Goal: Task Accomplishment & Management: Use online tool/utility

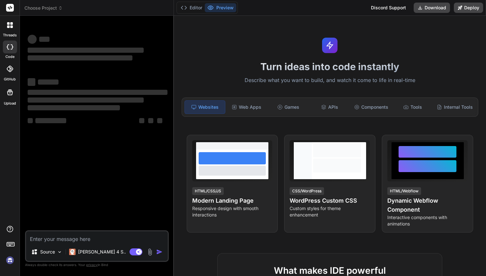
click at [44, 11] on span "Choose Project" at bounding box center [43, 8] width 38 height 6
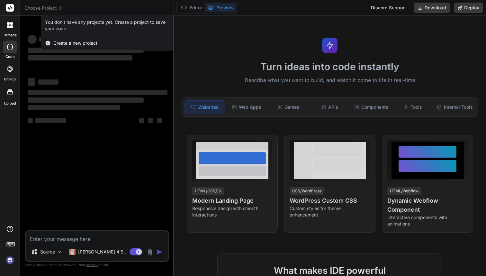
click at [46, 6] on div at bounding box center [243, 138] width 486 height 276
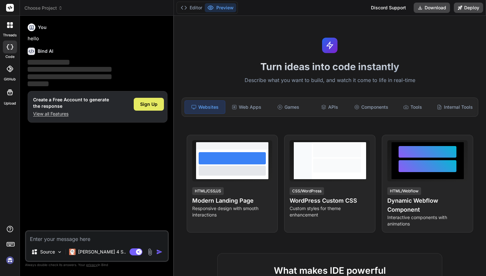
click at [149, 104] on span "Sign Up" at bounding box center [148, 104] width 17 height 6
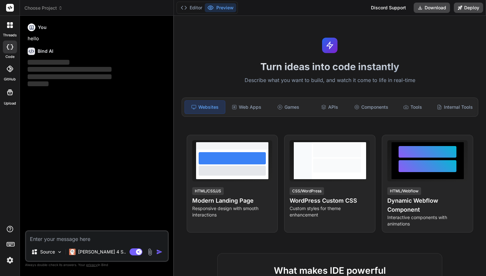
click at [46, 12] on header "Choose Project Created with Pixso." at bounding box center [97, 8] width 154 height 16
click at [45, 10] on span "Choose Project" at bounding box center [43, 8] width 38 height 6
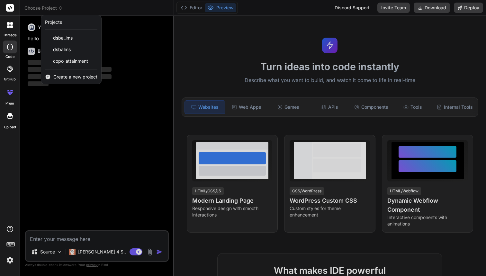
click at [66, 76] on span "Create a new project" at bounding box center [75, 77] width 44 height 6
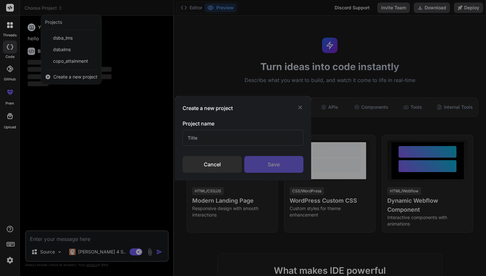
click at [222, 137] on input "text" at bounding box center [243, 138] width 121 height 16
type textarea "x"
type input "c"
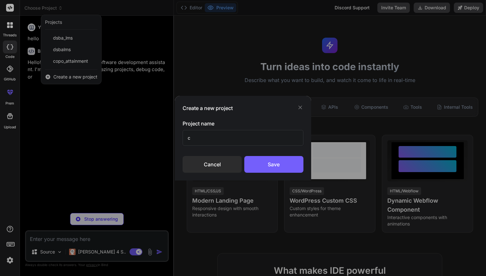
type textarea "x"
type input "co"
type textarea "x"
type input "cod"
type textarea "x"
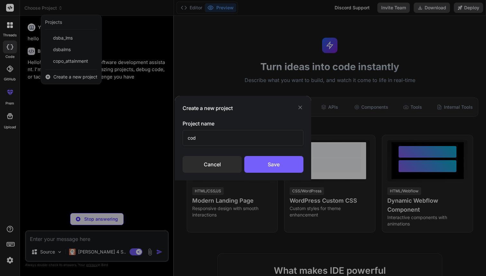
type input "code"
type textarea "x"
type input "code"
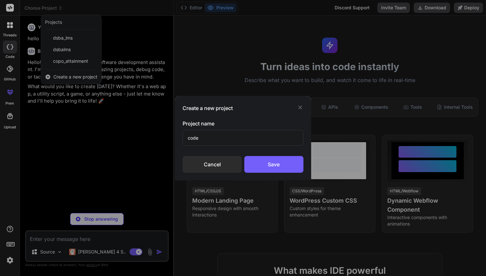
type textarea "x"
type input "code quest"
type textarea "x"
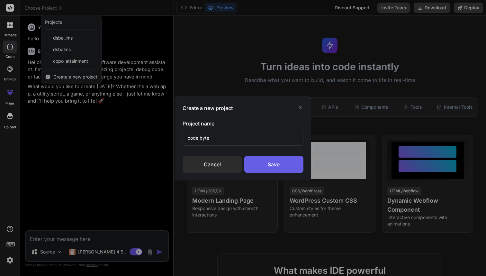
type input "code byte"
click at [266, 166] on div "Save" at bounding box center [274, 164] width 59 height 17
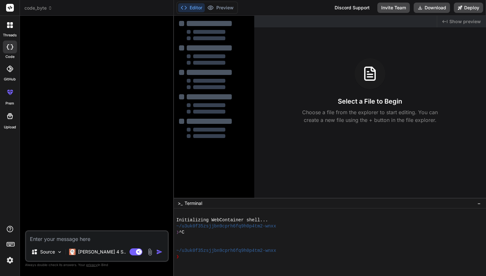
type textarea "x"
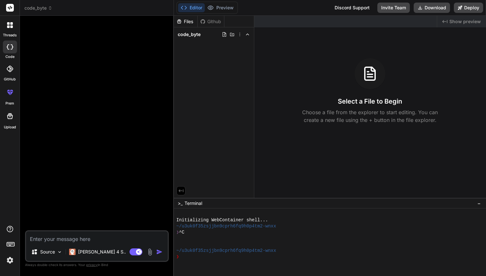
click at [102, 235] on textarea at bounding box center [97, 237] width 142 height 12
type textarea "d"
type textarea "x"
type textarea "de"
type textarea "x"
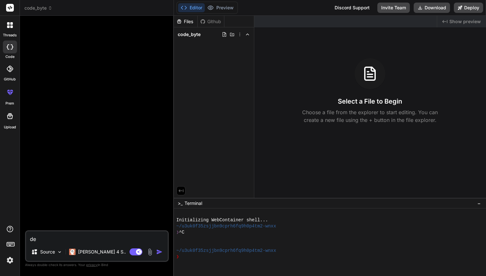
type textarea "dev"
type textarea "x"
type textarea "deve"
type textarea "x"
type textarea "devel"
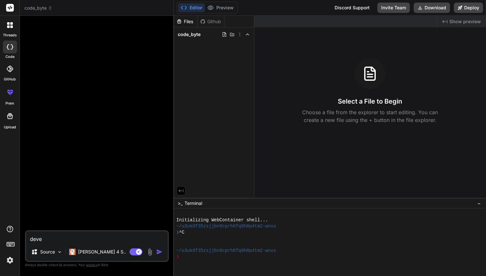
type textarea "x"
type textarea "develo"
type textarea "x"
type textarea "develop"
type textarea "x"
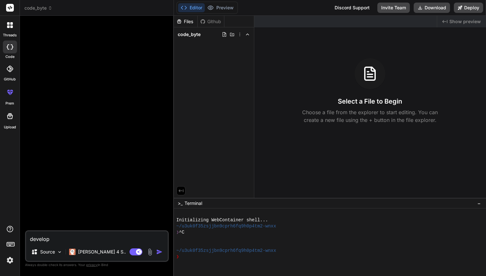
type textarea "develop"
type textarea "x"
type textarea "develop m"
type textarea "x"
type textarea "develop me"
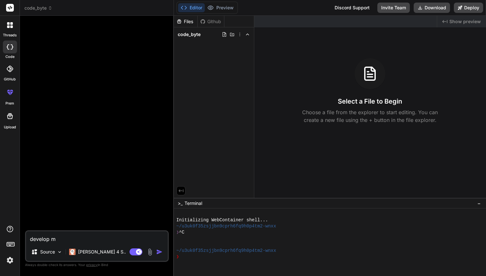
type textarea "x"
type textarea "develop me"
type textarea "x"
type textarea "develop me t"
type textarea "x"
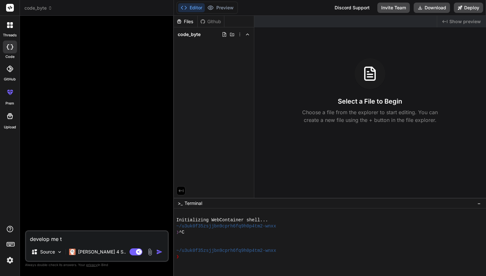
type textarea "develop me ti"
type textarea "x"
type textarea "develop me t"
type textarea "x"
type textarea "develop me th"
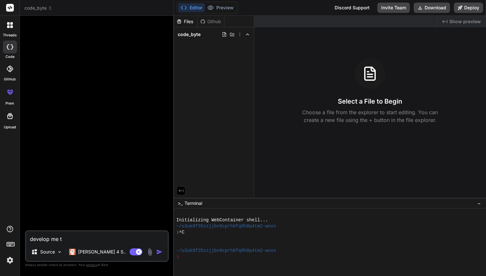
type textarea "x"
type textarea "develop me thi"
type textarea "x"
type textarea "develop me this"
type textarea "x"
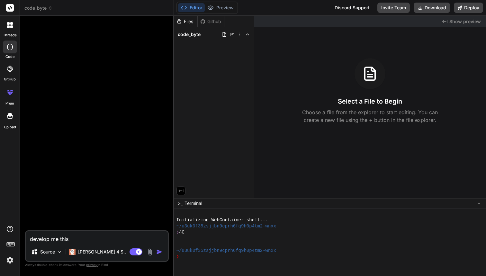
type textarea "develop me this"
type textarea "x"
type textarea "develop me this a"
type textarea "x"
type textarea "develop me this ap"
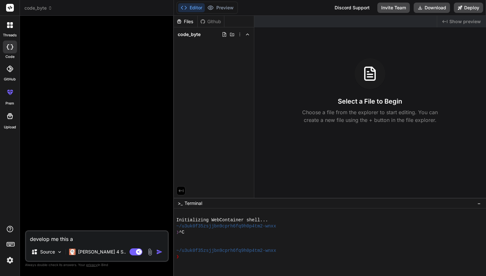
type textarea "x"
type textarea "develop me this app"
type textarea "x"
type textarea "develop me this appl"
type textarea "x"
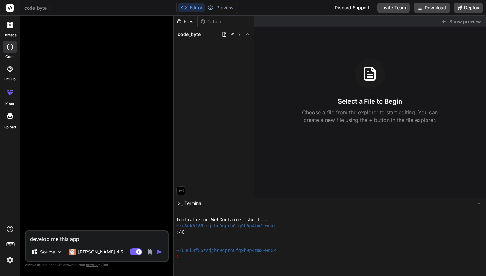
type textarea "develop me this appli"
type textarea "x"
type textarea "develop me this applic"
type textarea "x"
type textarea "develop me this applica"
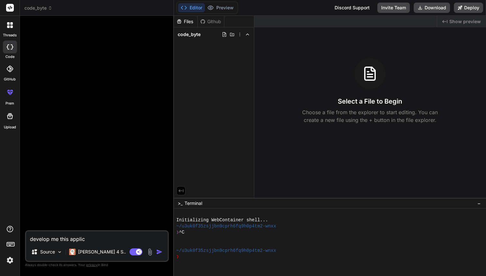
type textarea "x"
type textarea "develop me this applicat"
type textarea "x"
type textarea "develop me this applicati"
type textarea "x"
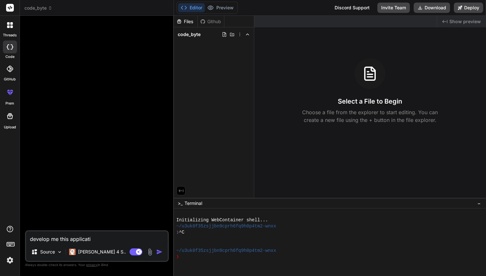
type textarea "develop me this applicatio"
type textarea "x"
type textarea "develop me this application"
type textarea "x"
type textarea "develop me this application"
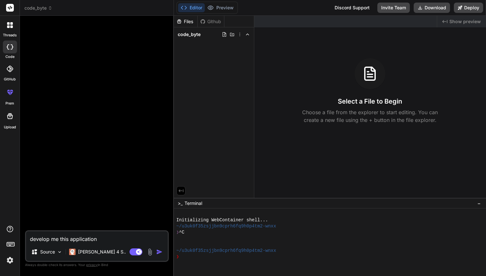
type textarea "x"
type textarea "develop me this application e"
type textarea "x"
type textarea "develop me this application en"
type textarea "x"
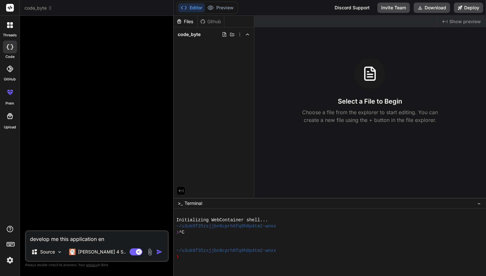
type textarea "develop me this application enr"
type textarea "x"
type textarea "develop me this application enri"
type textarea "x"
type textarea "develop me this application enrit"
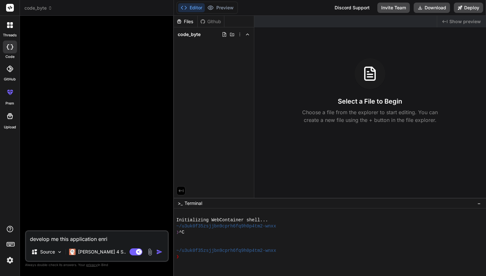
type textarea "x"
type textarea "develop me this application enrite"
type textarea "x"
type textarea "develop me this application enritel"
type textarea "x"
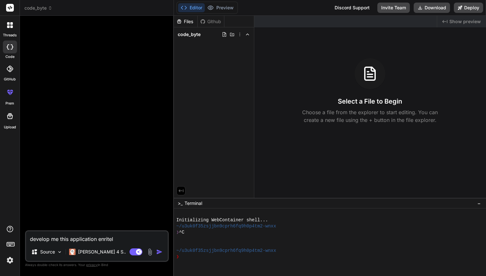
type textarea "develop me this application enritely"
type textarea "x"
type textarea "develop me this application entirely"
type textarea "x"
type textarea "develop me this application entirely w"
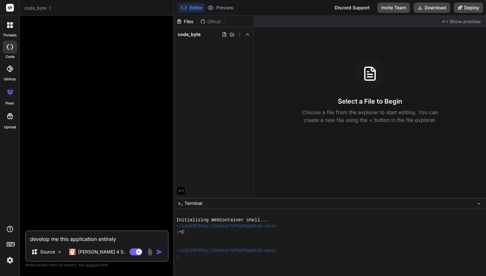
type textarea "x"
type textarea "develop me this application entirely wi"
type textarea "x"
type textarea "develop me this application entirely wit"
type textarea "x"
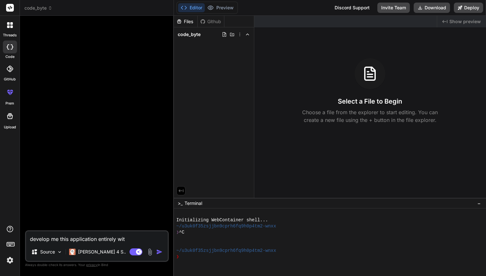
type textarea "develop me this application entirely with"
type textarea "x"
type textarea "develop me this application entirely with"
type textarea "x"
type textarea "develop me this application entirely with e"
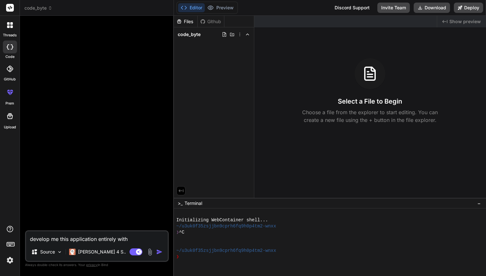
type textarea "x"
type textarea "develop me this application entirely with er"
type textarea "x"
type textarea "develop me this application entirely with e"
type textarea "x"
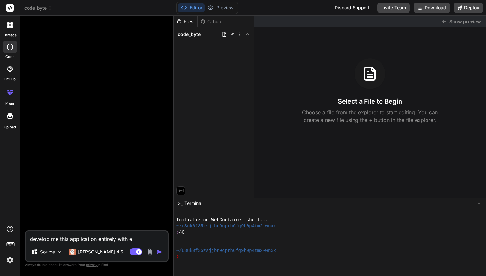
type textarea "develop me this application entirely with"
type textarea "x"
type textarea "develop me this application entirely with r"
type textarea "x"
type textarea "develop me this application entirely with re"
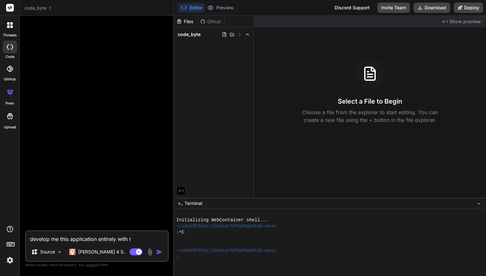
type textarea "x"
type textarea "develop me this application entirely with rea"
type textarea "x"
type textarea "develop me this application entirely with real"
type textarea "x"
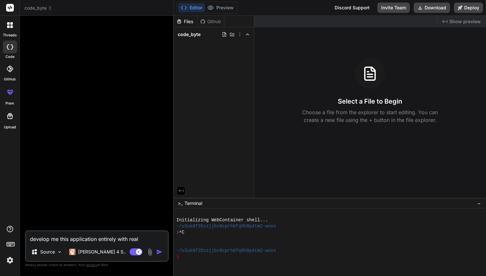
type textarea "develop me this application entirely with real"
type textarea "x"
type textarea "develop me this application entirely with real d"
type textarea "x"
type textarea "develop me this application entirely with real da"
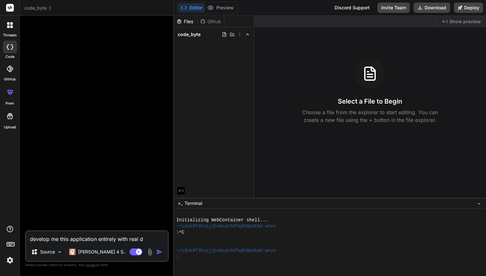
type textarea "x"
type textarea "develop me this application entirely with real dat"
type textarea "x"
type textarea "develop me this application entirely with real data"
type textarea "x"
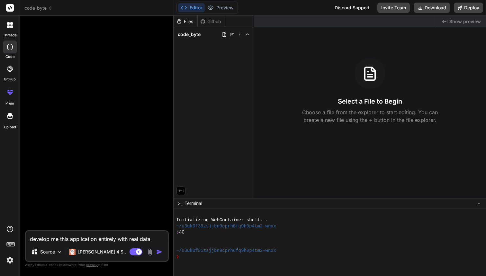
type textarea "develop me this application entirely with real data"
type textarea "x"
type textarea "develop me this application entirely with real data a"
type textarea "x"
type textarea "develop me this application entirely with real data an"
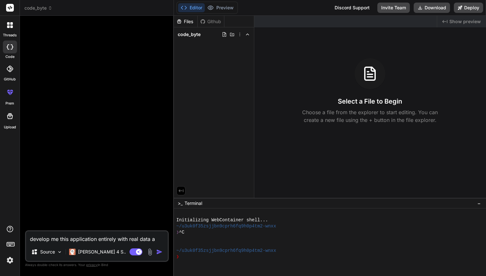
type textarea "x"
type textarea "develop me this application entirely with real data and"
type textarea "x"
type textarea "develop me this application entirely with real data and"
type textarea "x"
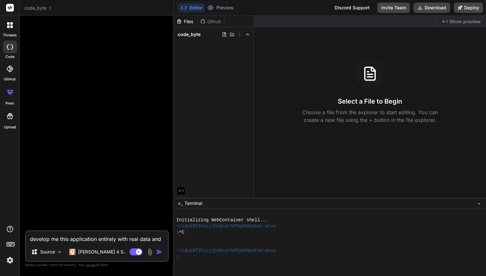
type textarea "develop me this application entirely with real data and c"
type textarea "x"
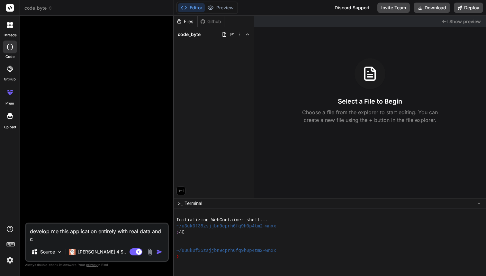
type textarea "develop me this application entirely with real data and co"
type textarea "x"
type textarea "develop me this application entirely with real data and con"
type textarea "x"
type textarea "develop me this application entirely with real data and conn"
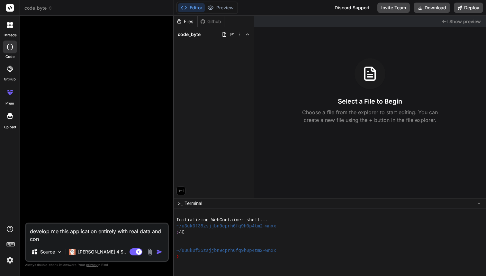
type textarea "x"
type textarea "develop me this application entirely with real data and conne"
type textarea "x"
type textarea "develop me this application entirely with real data and connec"
type textarea "x"
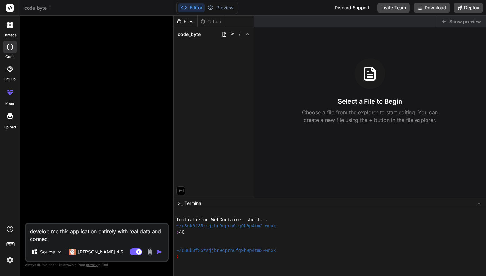
type textarea "develop me this application entirely with real data and connect"
type textarea "x"
type textarea "develop me this application entirely with real data and connecti"
type textarea "x"
type textarea "develop me this application entirely with real data and connectio"
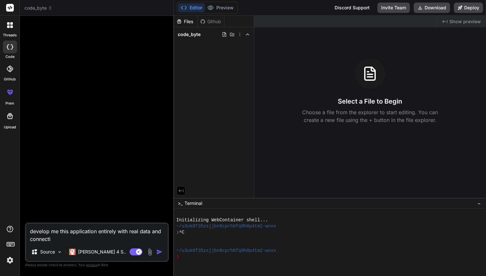
type textarea "x"
type textarea "develop me this application entirely with real data and connection"
type textarea "x"
type textarea "develop me this application entirely with real data and connections"
type textarea "x"
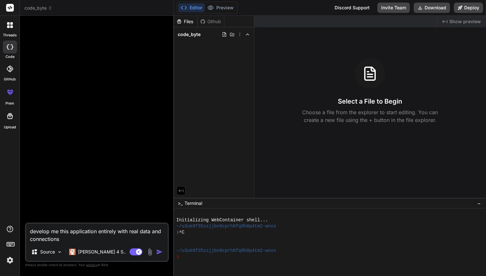
type textarea "develop me this application entirely with real data and connections"
type textarea "x"
type textarea "develop me this application entirely with real data and connections s"
type textarea "x"
type textarea "develop me this application entirely with real data and connections so"
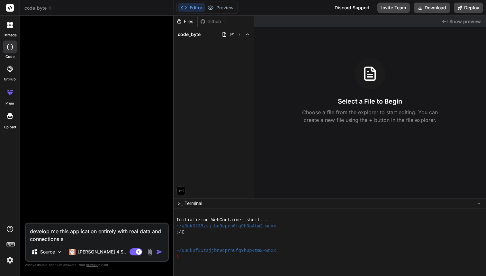
type textarea "x"
type textarea "develop me this application entirely with real data and connections so"
type textarea "x"
type textarea "develop me this application entirely with real data and connections so"
type textarea "x"
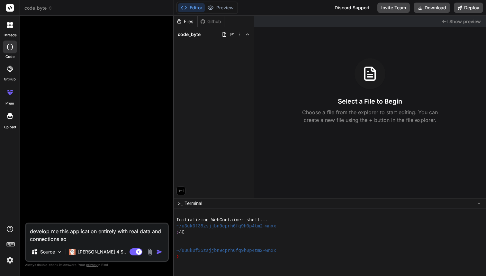
type textarea "develop me this application entirely with real data and connections s"
type textarea "x"
type textarea "develop me this application entirely with real data and connections"
type textarea "x"
type textarea "develop me this application entirely with real data and connections a"
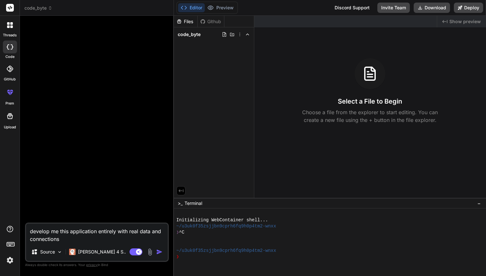
type textarea "x"
type textarea "develop me this application entirely with real data and connections an"
type textarea "x"
type textarea "develop me this application entirely with real data and connections and"
type textarea "x"
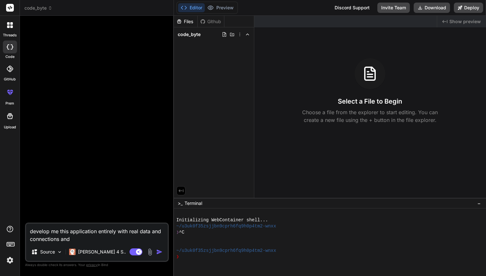
type textarea "develop me this application entirely with real data and connections and"
type textarea "x"
type textarea "develop me this application entirely with real data and connections and k"
type textarea "x"
type textarea "develop me this application entirely with real data and connections and ke"
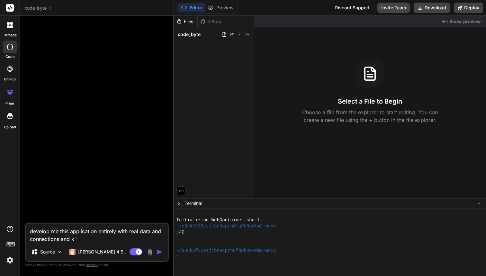
type textarea "x"
type textarea "develop me this application entirely with real data and connections and [PERSON…"
type textarea "x"
type textarea "develop me this application entirely with real data and connections and keep"
type textarea "x"
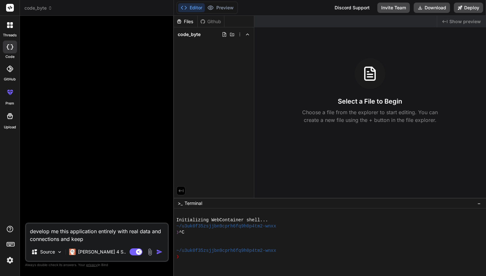
type textarea "develop me this application entirely with real data and connections and keep"
type textarea "x"
type textarea "develop me this application entirely with real data and connections and keep b"
type textarea "x"
type textarea "develop me this application entirely with real data and connections and keep ba"
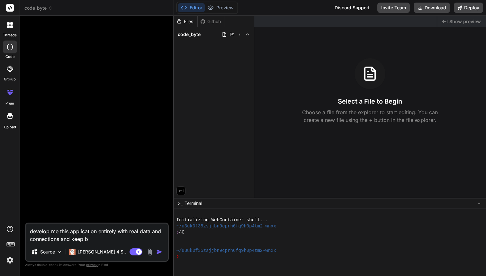
type textarea "x"
type textarea "develop me this application entirely with real data and connections and keep bac"
type textarea "x"
type textarea "develop me this application entirely with real data and connections and keep ba…"
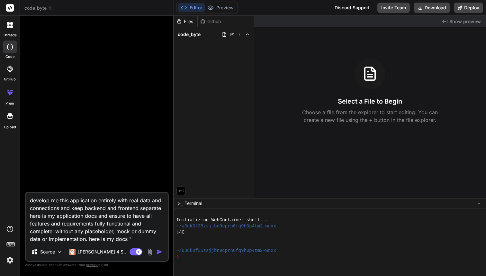
paste textarea "HackArena: Inter-College Hackathon Game Management System Proposed by [PERSON_N…"
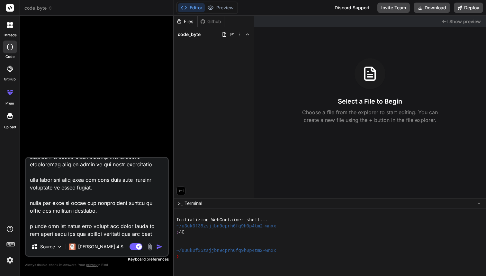
click at [106, 211] on textarea at bounding box center [97, 198] width 142 height 80
drag, startPoint x: 29, startPoint y: 194, endPoint x: 93, endPoint y: 218, distance: 67.9
click at [93, 218] on textarea at bounding box center [97, 198] width 142 height 80
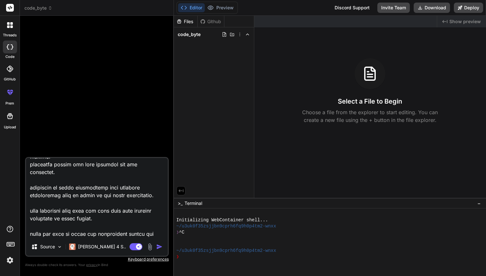
click at [161, 248] on img "button" at bounding box center [159, 247] width 6 height 6
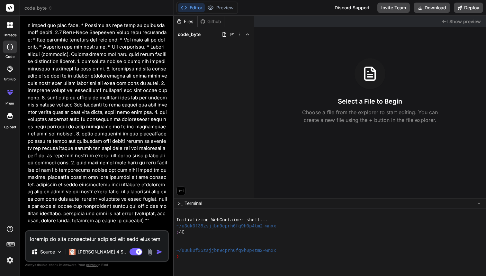
scroll to position [0, 0]
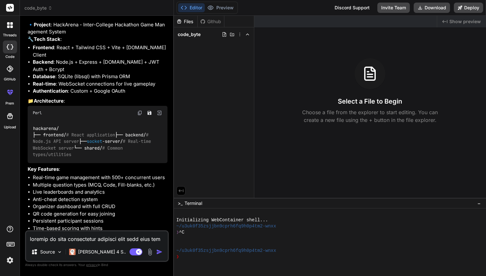
click at [118, 237] on textarea at bounding box center [97, 237] width 142 height 12
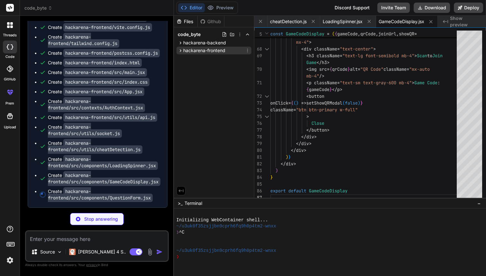
click at [182, 51] on icon at bounding box center [180, 50] width 5 height 5
click at [184, 44] on span "hackarena-backend" at bounding box center [204, 43] width 43 height 6
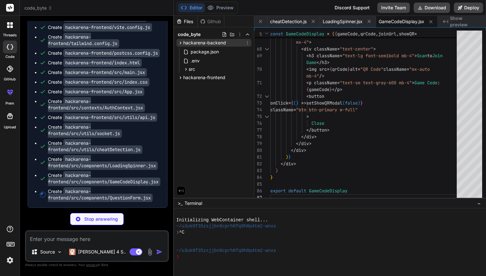
click at [184, 44] on span "hackarena-backend" at bounding box center [204, 43] width 43 height 6
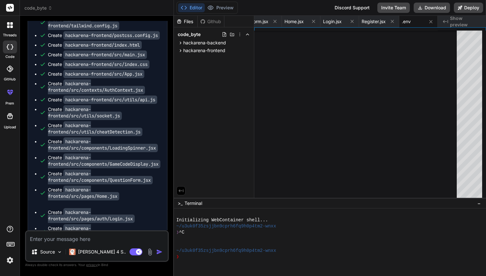
scroll to position [141, 0]
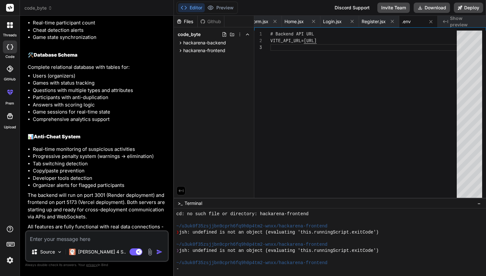
click at [138, 167] on li "Copy/paste prevention" at bounding box center [100, 170] width 135 height 7
click at [109, 235] on textarea at bounding box center [97, 237] width 142 height 12
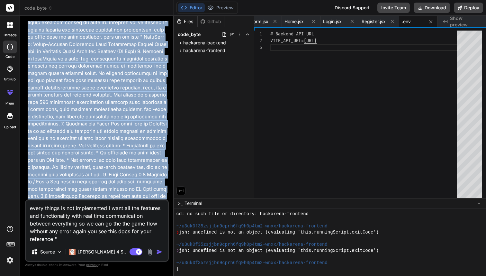
scroll to position [0, 0]
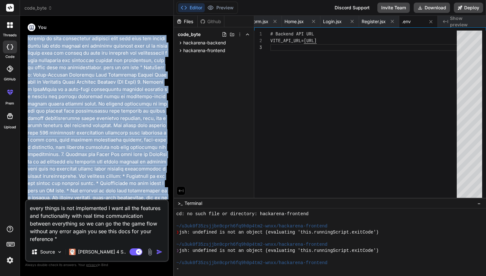
drag, startPoint x: 51, startPoint y: 102, endPoint x: 27, endPoint y: 39, distance: 68.0
click at [27, 39] on div "You Bind AI 🔹 Project : HackArena - Inter-College Hackathon Game Management Sys…" at bounding box center [97, 110] width 143 height 179
copy p "develop me this application entirely with real data and connections and keep ba…"
click at [68, 240] on textarea "every things is not implemented I want all the features and functionality with …" at bounding box center [97, 221] width 142 height 42
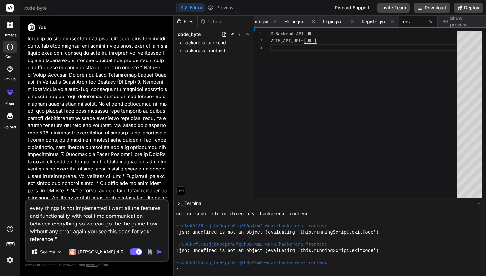
paste textarea "develop me this application entirely with real data and connections and keep ba…"
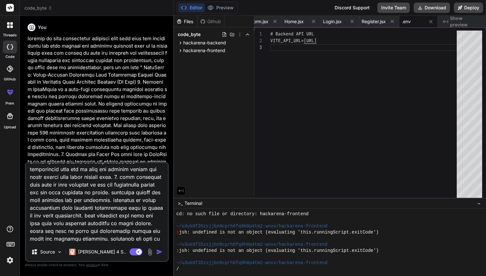
scroll to position [1345, 0]
drag, startPoint x: 89, startPoint y: 231, endPoint x: 54, endPoint y: 230, distance: 35.4
click at [54, 230] on textarea at bounding box center [97, 203] width 142 height 80
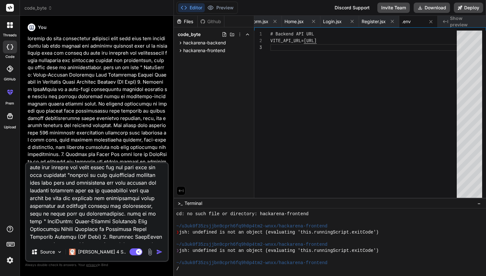
scroll to position [28, 0]
drag, startPoint x: 59, startPoint y: 173, endPoint x: 44, endPoint y: 217, distance: 46.2
click at [44, 217] on textarea at bounding box center [97, 203] width 142 height 80
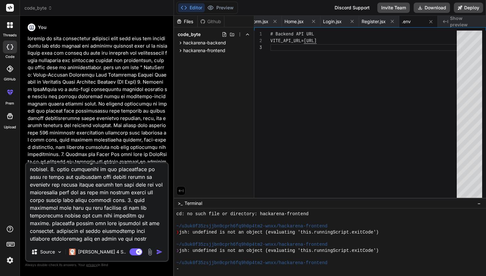
scroll to position [1291, 0]
click at [161, 220] on textarea at bounding box center [97, 203] width 142 height 80
click at [159, 252] on img "button" at bounding box center [159, 252] width 6 height 6
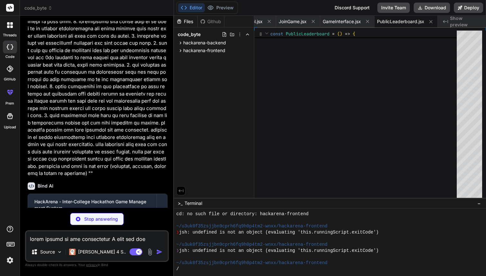
scroll to position [232, 0]
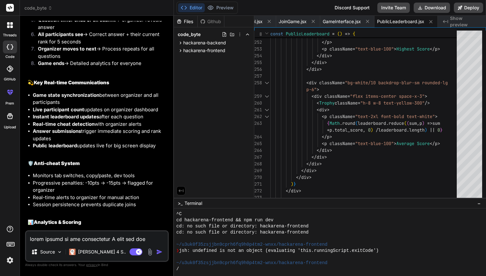
scroll to position [4695, 0]
click at [59, 233] on textarea at bounding box center [97, 237] width 142 height 12
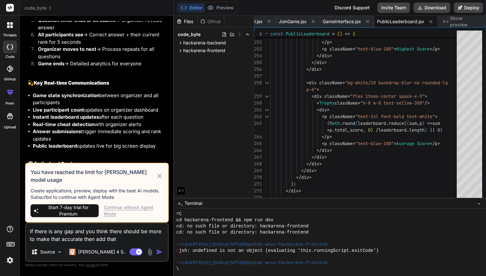
click at [160, 179] on icon at bounding box center [159, 176] width 7 height 8
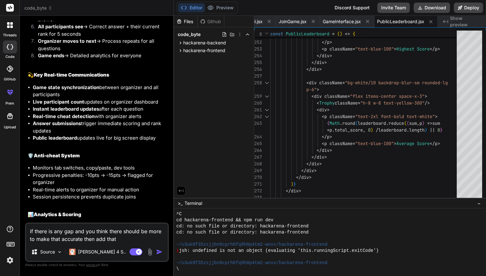
scroll to position [4702, 0]
click at [435, 7] on button "Download" at bounding box center [432, 8] width 36 height 10
click at [352, 69] on div "</ div >" at bounding box center [366, 69] width 190 height 7
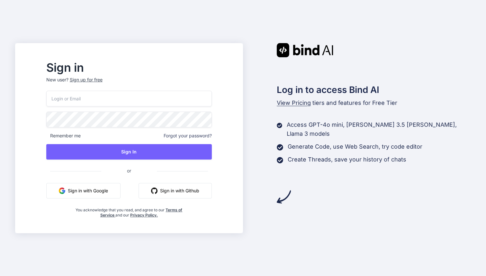
click at [121, 192] on button "Sign in with Google" at bounding box center [83, 190] width 74 height 15
